Goal: Find specific page/section: Find specific page/section

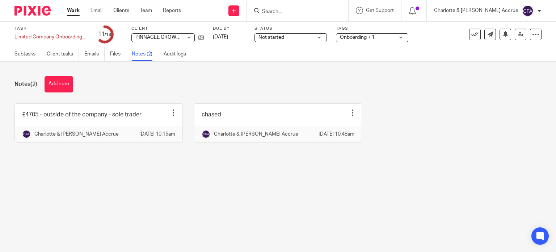
click at [311, 14] on input "Search" at bounding box center [293, 12] width 65 height 7
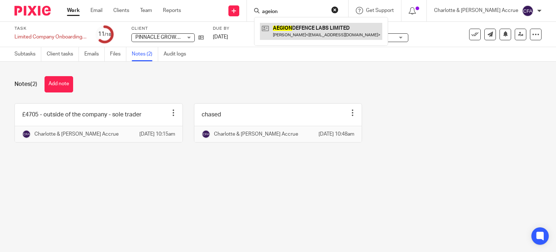
type input "ageion"
click at [322, 31] on link at bounding box center [321, 31] width 122 height 17
